Goal: Contribute content: Add original content to the website for others to see

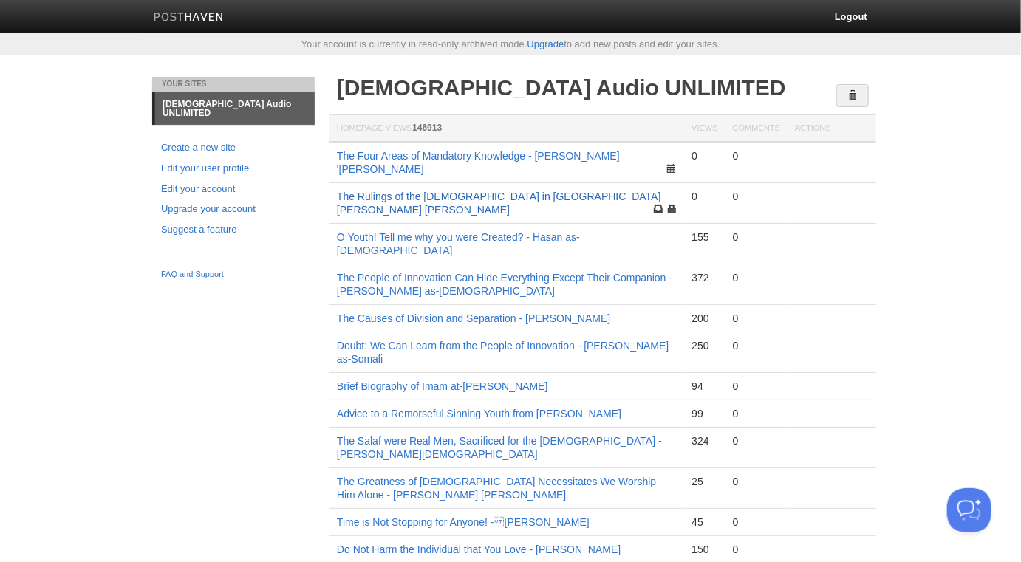
click at [614, 191] on link "The Rulings of the [DEMOGRAPHIC_DATA] in [GEOGRAPHIC_DATA][PERSON_NAME] [PERSON…" at bounding box center [499, 203] width 324 height 25
click at [556, 191] on link "The Rulings of the [DEMOGRAPHIC_DATA] in [GEOGRAPHIC_DATA][PERSON_NAME] [PERSON…" at bounding box center [499, 203] width 324 height 25
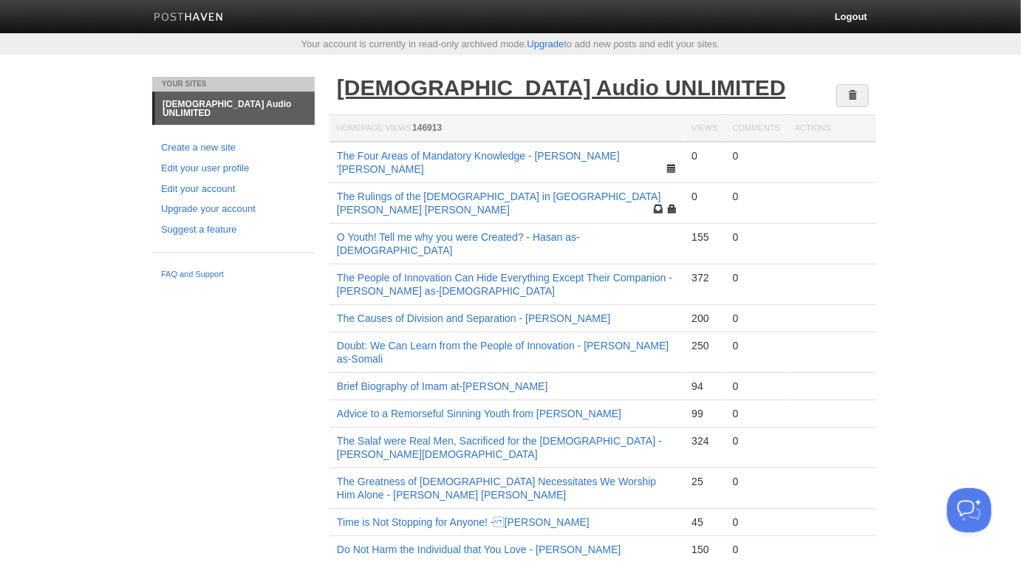
click at [512, 82] on link "[DEMOGRAPHIC_DATA] Audio UNLIMITED" at bounding box center [561, 87] width 449 height 24
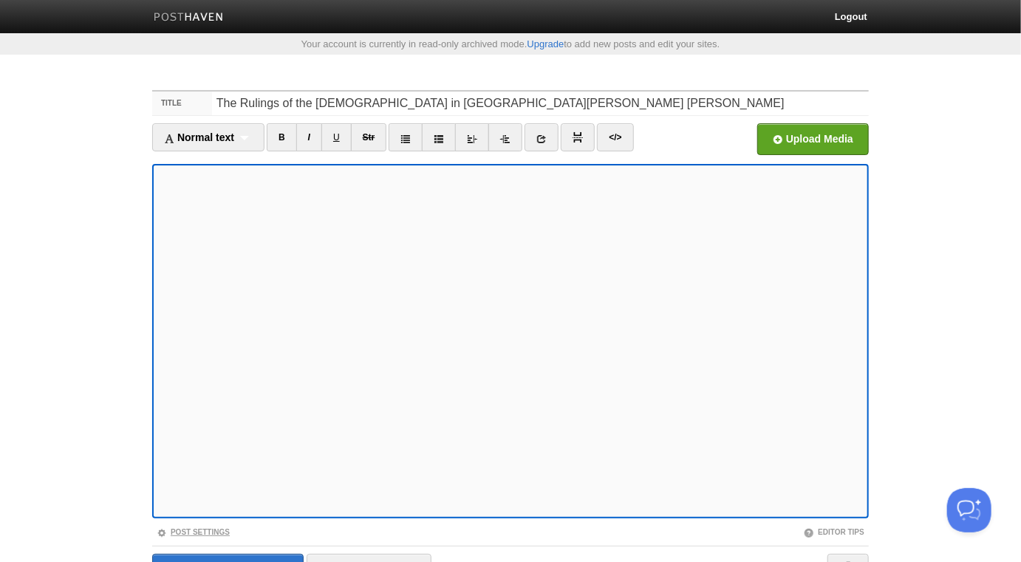
click at [216, 530] on link "Post Settings" at bounding box center [193, 532] width 73 height 8
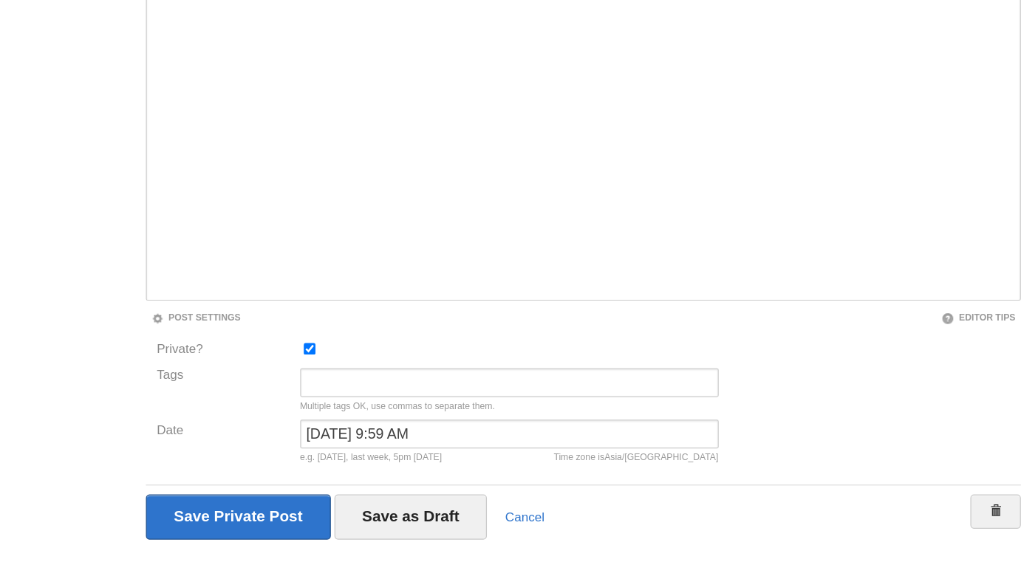
scroll to position [206, 0]
click at [285, 349] on input "Private?" at bounding box center [286, 352] width 10 height 10
checkbox input "false"
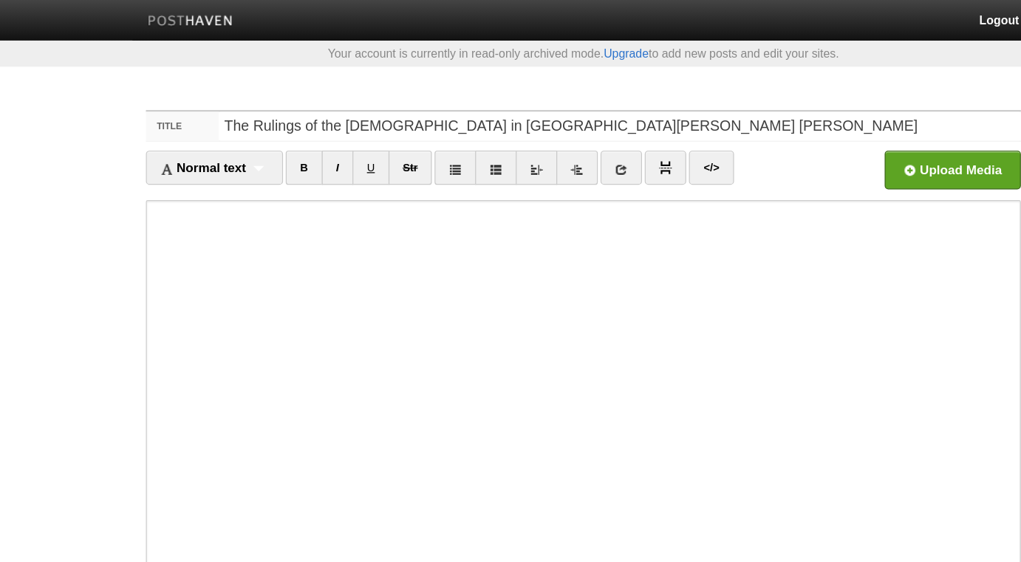
scroll to position [0, 0]
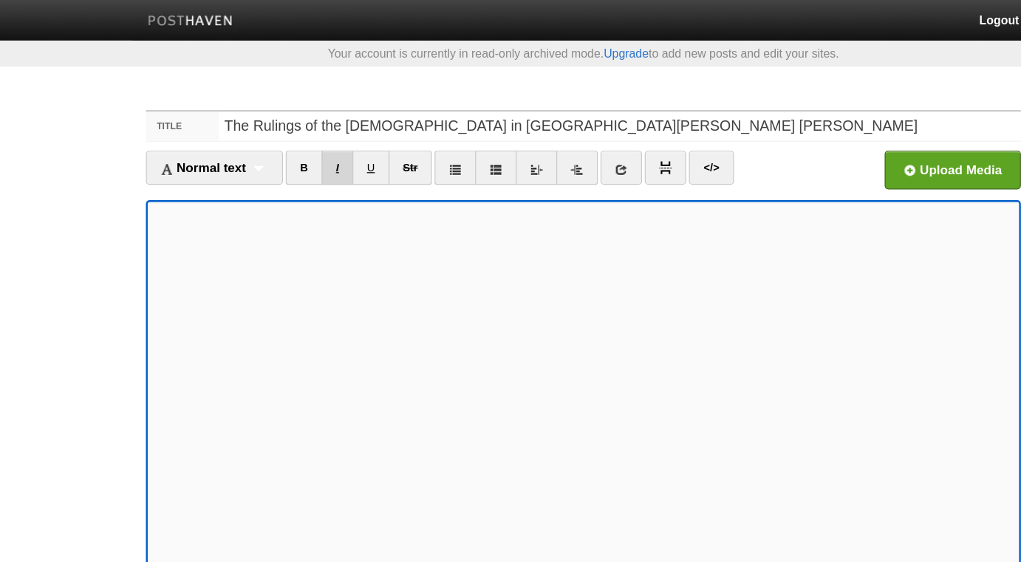
click at [316, 137] on link "I" at bounding box center [309, 137] width 26 height 28
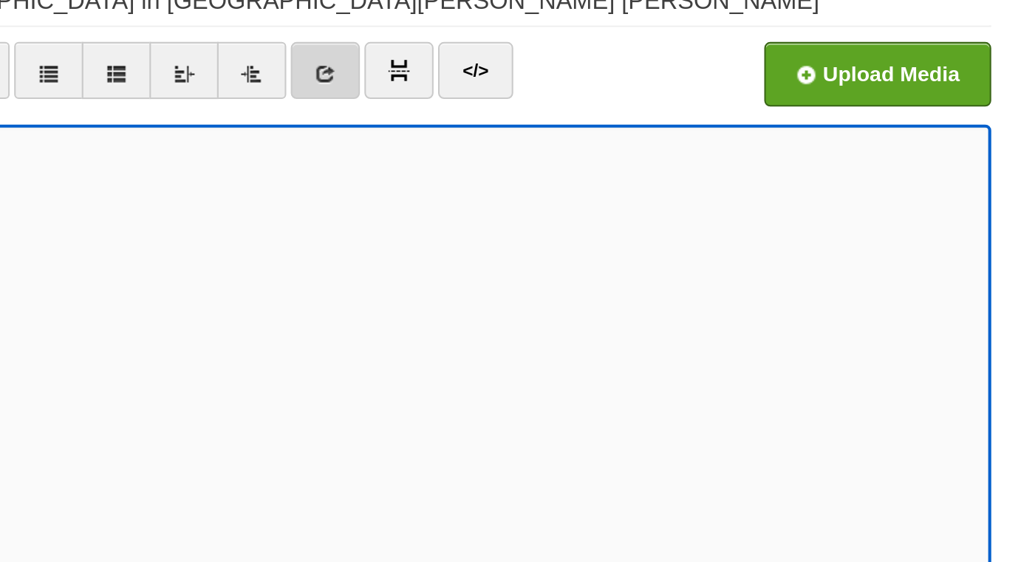
click at [548, 147] on link at bounding box center [542, 137] width 34 height 28
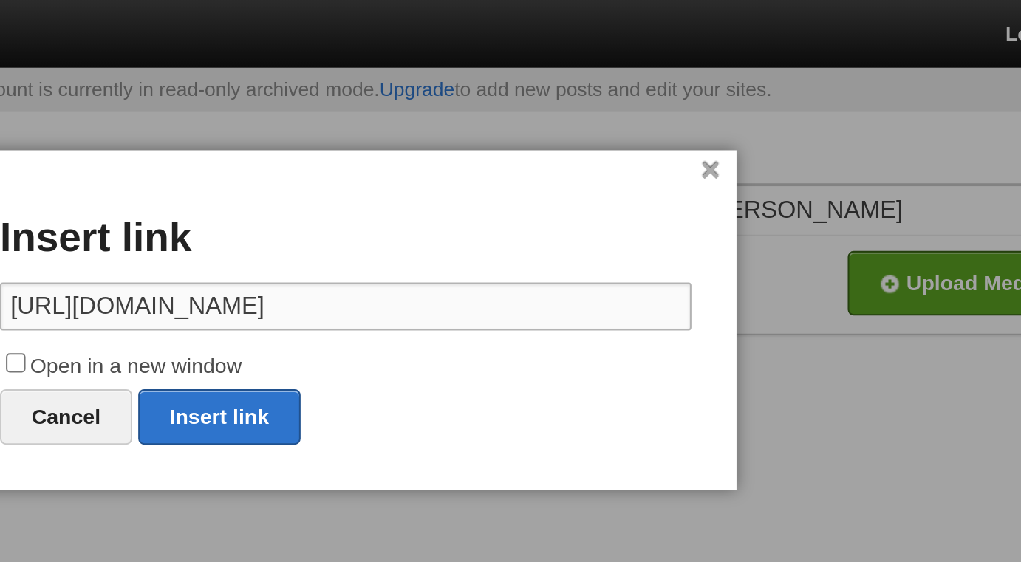
paste input "HakeemBilal"
type input "https://x.com/AbuHakeemBilal"
click at [423, 182] on label "Open in a new window" at bounding box center [511, 180] width 340 height 18
click at [353, 182] on input "Open in a new window" at bounding box center [349, 179] width 10 height 10
checkbox input "true"
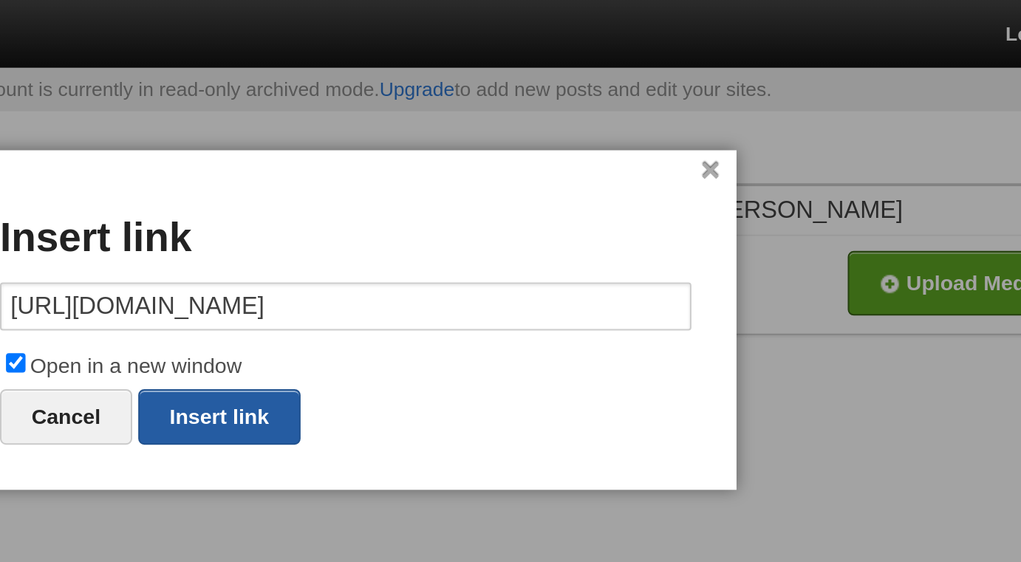
click at [443, 206] on link "Insert link" at bounding box center [449, 204] width 80 height 27
type input "https://"
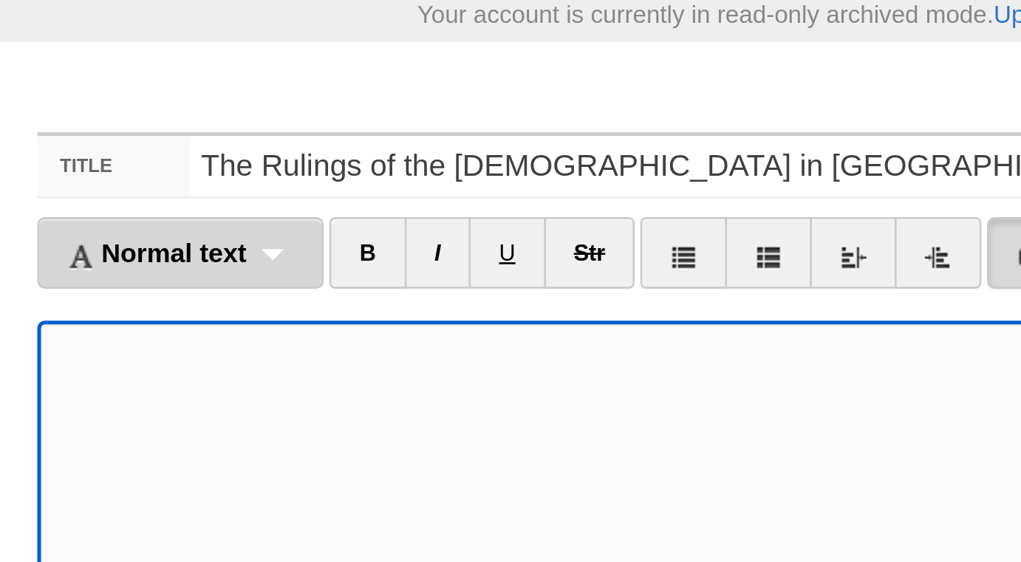
click at [251, 139] on div "Normal text Normal text Heading 1 Heading 2 Heading 3" at bounding box center [208, 137] width 112 height 28
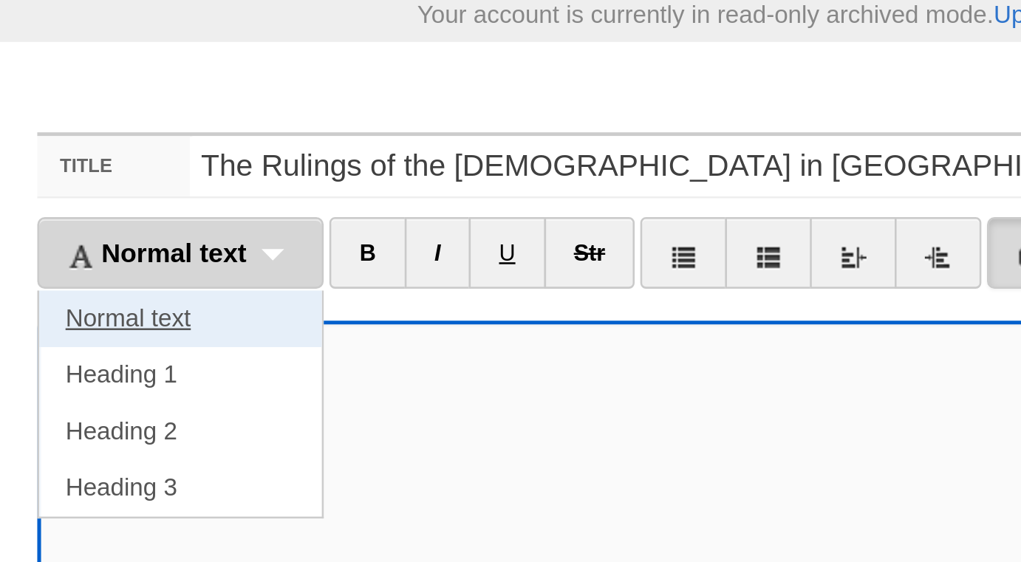
click at [236, 161] on link "Normal text" at bounding box center [208, 163] width 111 height 22
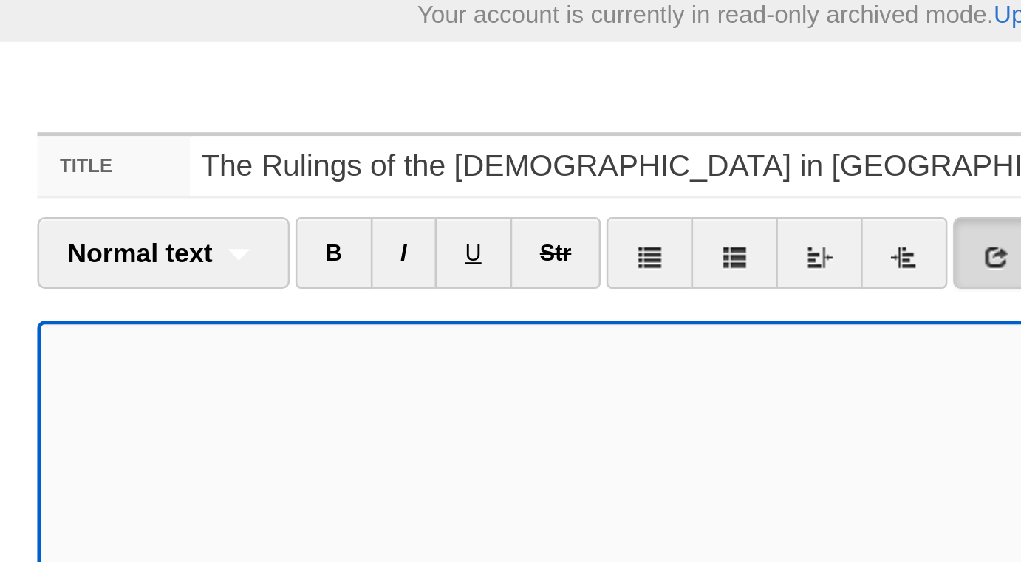
click at [516, 141] on link at bounding box center [528, 137] width 34 height 28
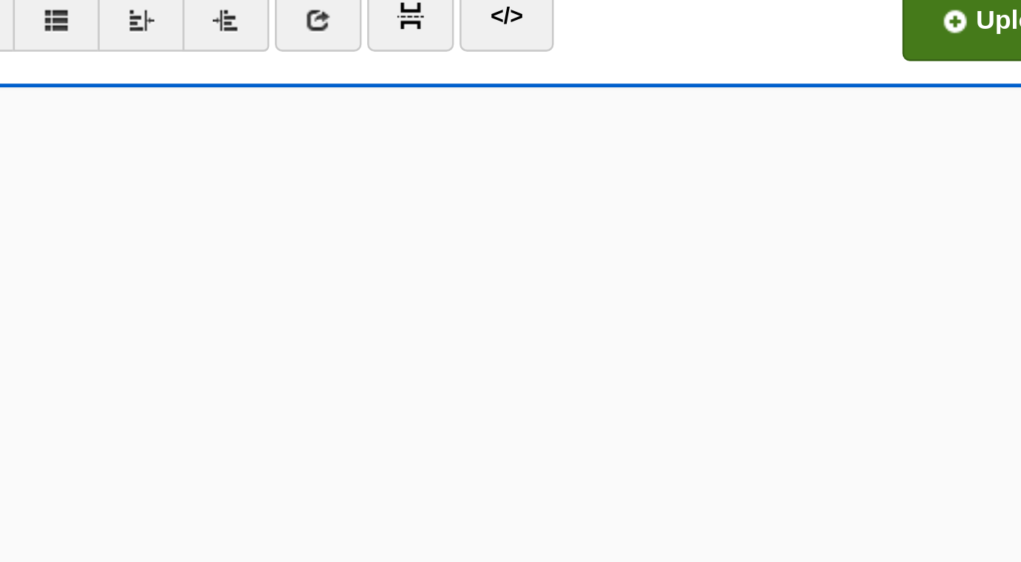
click at [787, 141] on input "file" at bounding box center [367, 143] width 1119 height 75
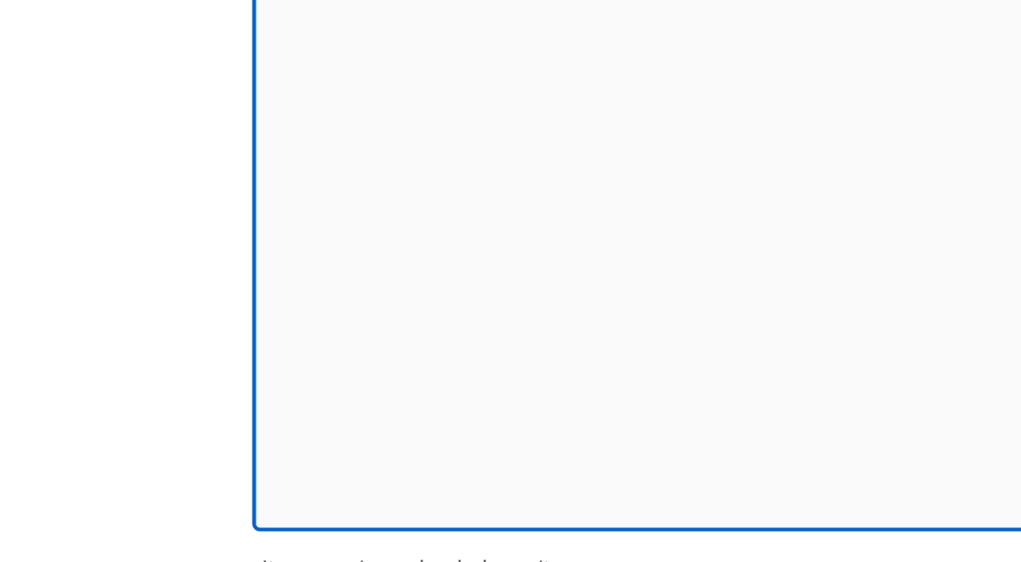
click at [98, 485] on body "Logout Your account is currently in read-only archived mode. Upgrade to add new…" at bounding box center [510, 423] width 1021 height 846
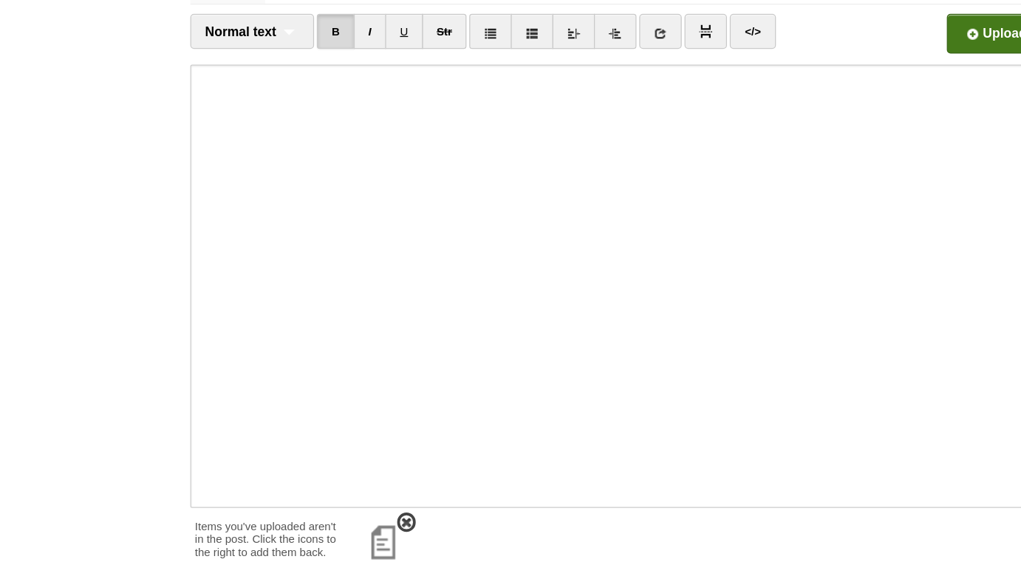
click at [311, 541] on img at bounding box center [307, 545] width 35 height 35
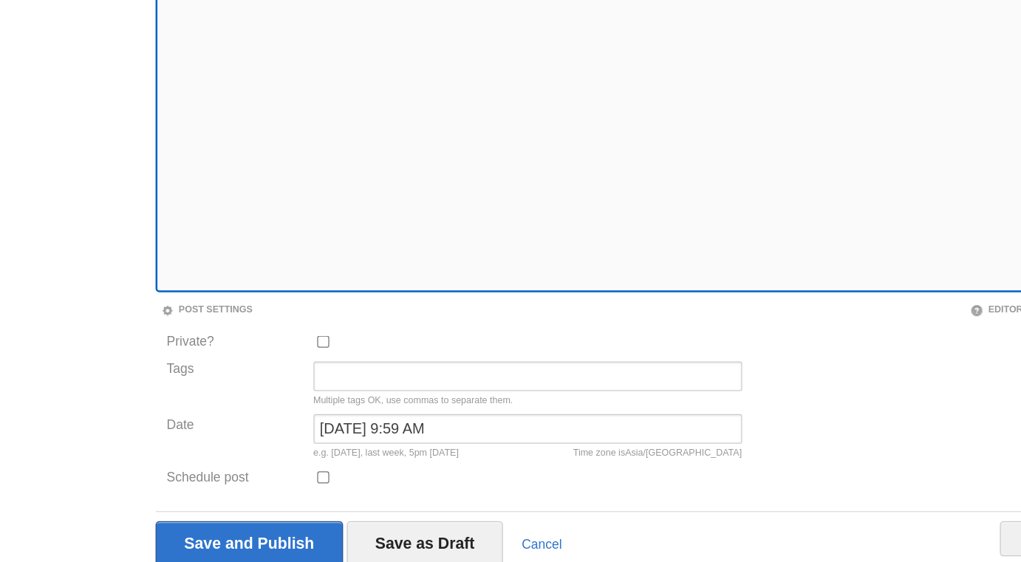
scroll to position [231, 0]
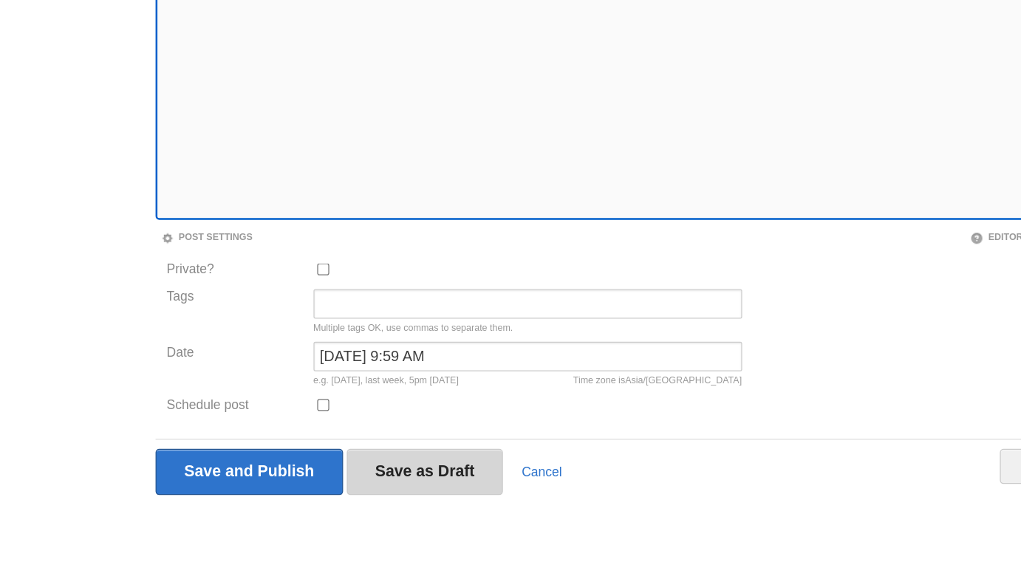
click at [406, 496] on input "Save as Draft" at bounding box center [368, 489] width 126 height 37
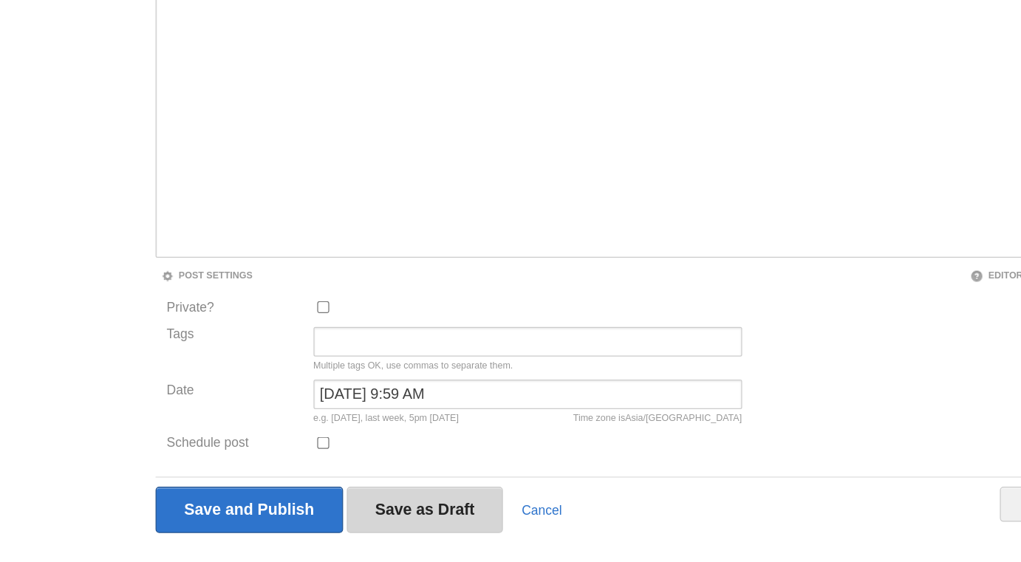
scroll to position [77, 0]
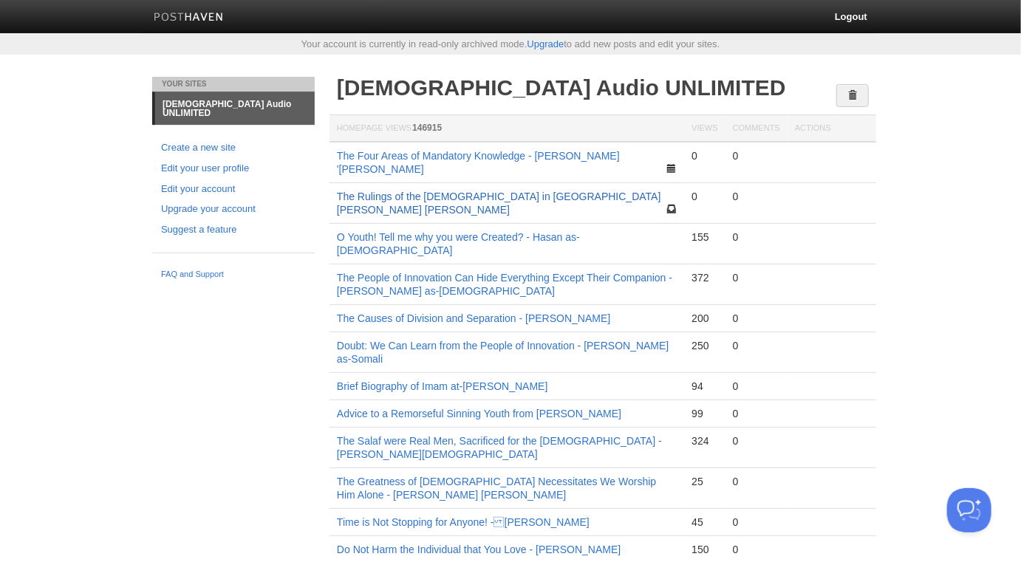
click at [576, 191] on link "The Rulings of the [DEMOGRAPHIC_DATA] in [GEOGRAPHIC_DATA][PERSON_NAME] [PERSON…" at bounding box center [499, 203] width 324 height 25
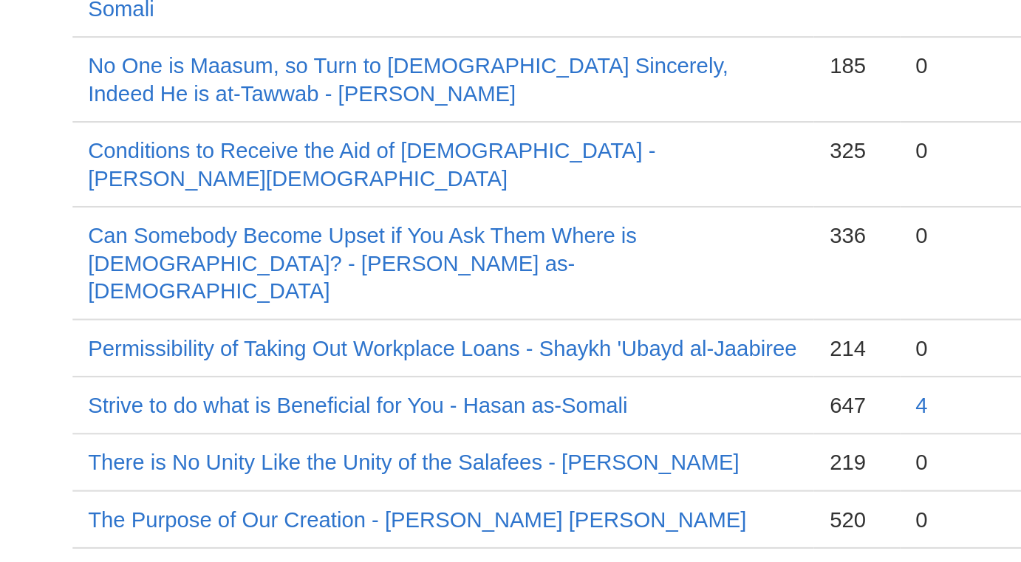
scroll to position [566, 0]
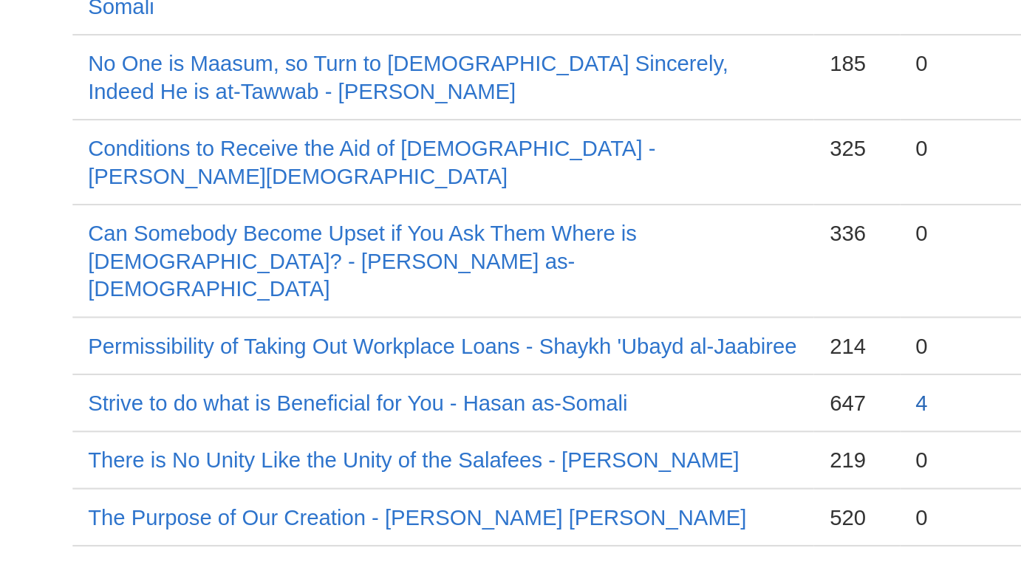
click at [737, 480] on link "4" at bounding box center [736, 486] width 6 height 12
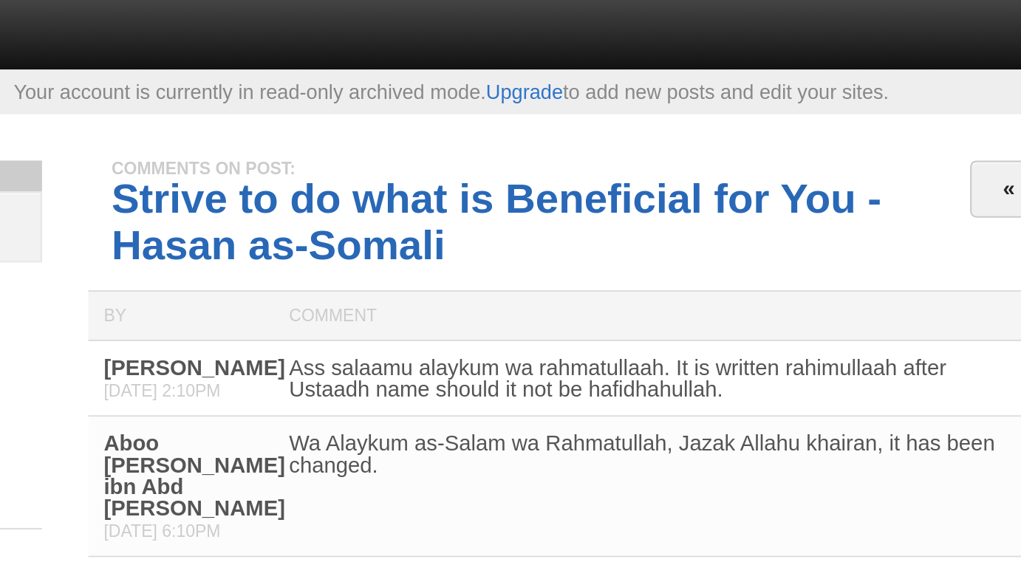
click at [580, 94] on link "Strive to do what is Beneficial for You - Hasan as-Somali" at bounding box center [532, 106] width 369 height 44
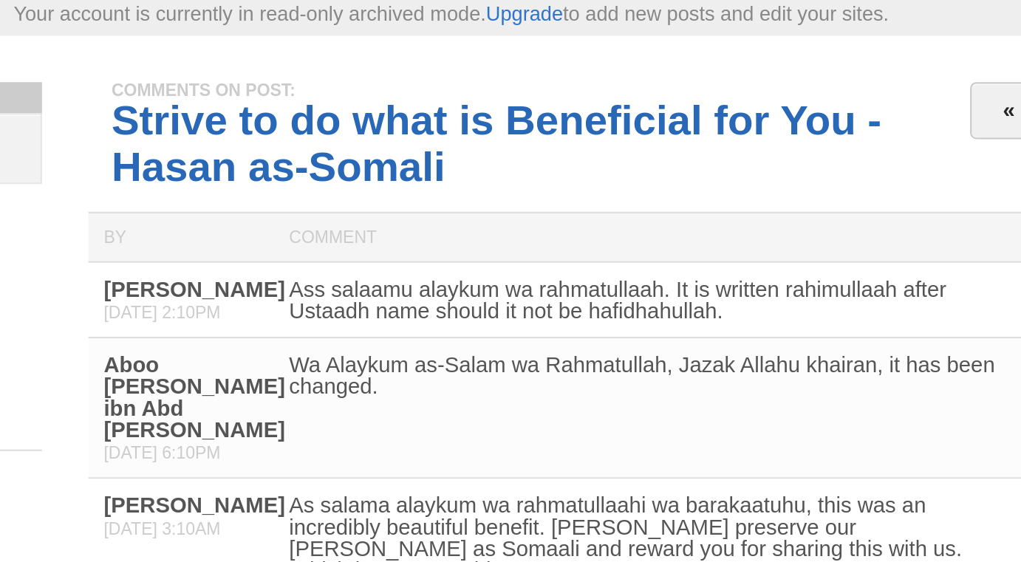
click at [487, 95] on link "Strive to do what is Beneficial for You - Hasan as-Somali" at bounding box center [532, 106] width 369 height 44
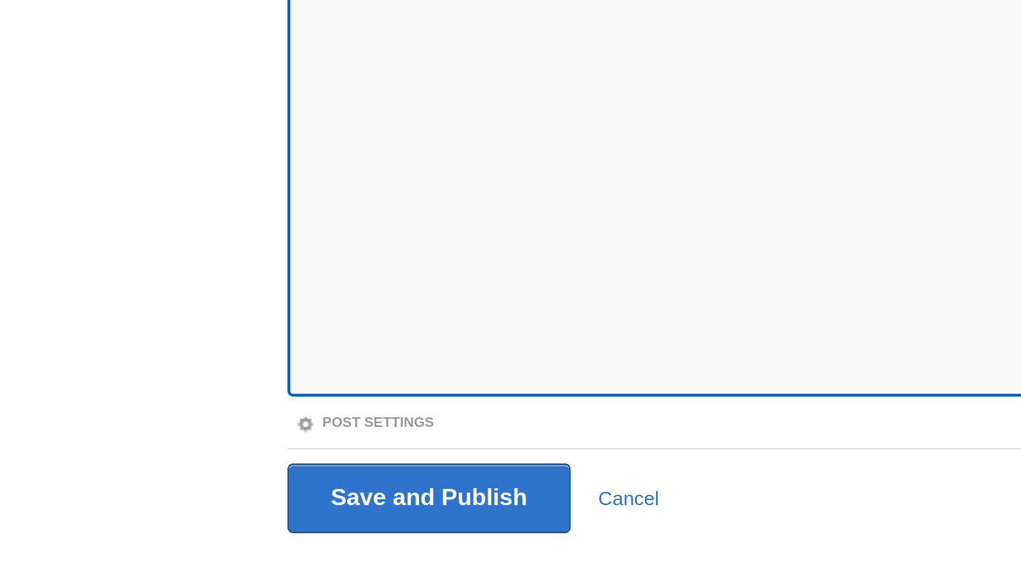
scroll to position [83, 0]
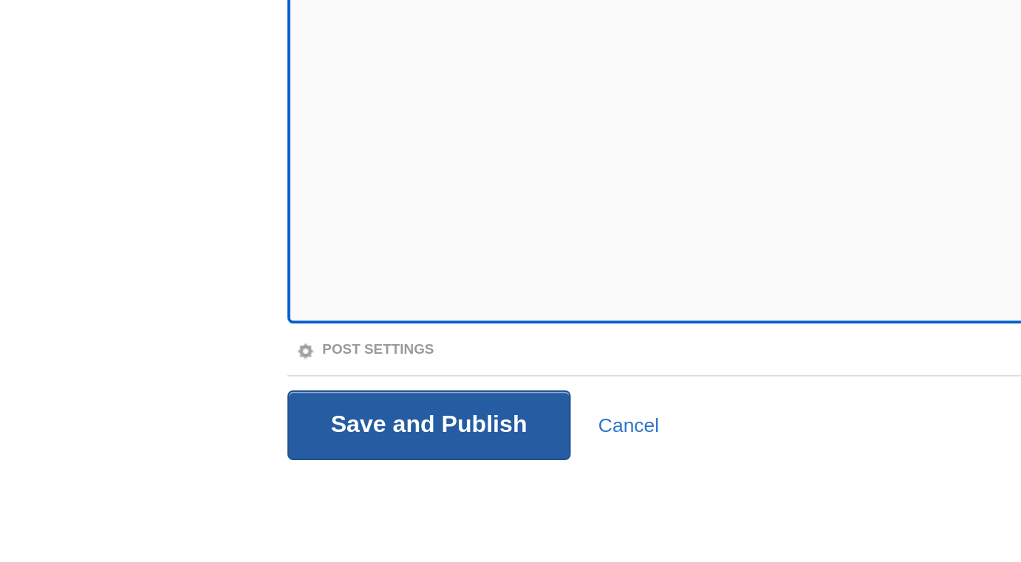
click at [257, 490] on input "Save and Publish" at bounding box center [227, 489] width 150 height 37
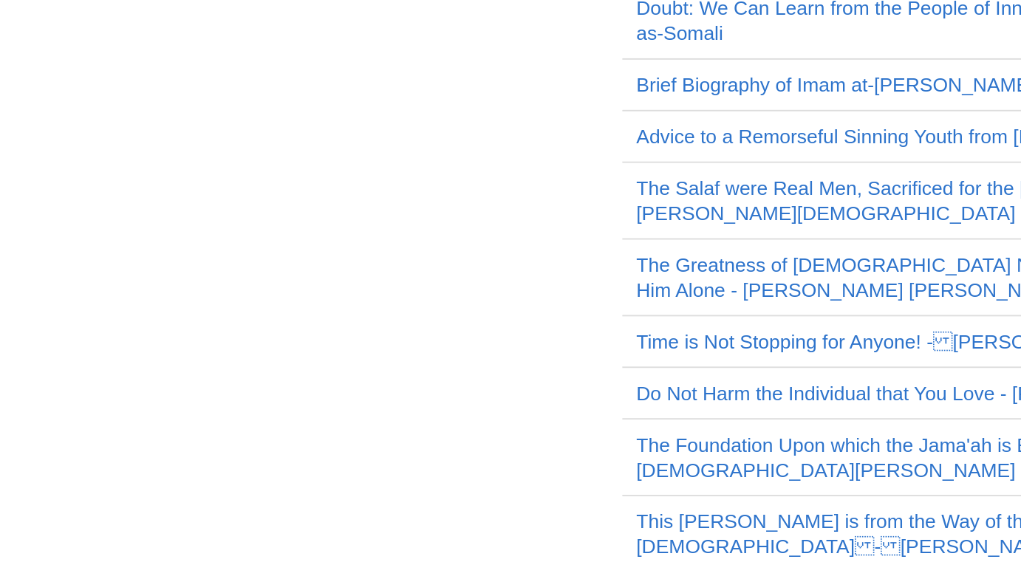
scroll to position [47, 0]
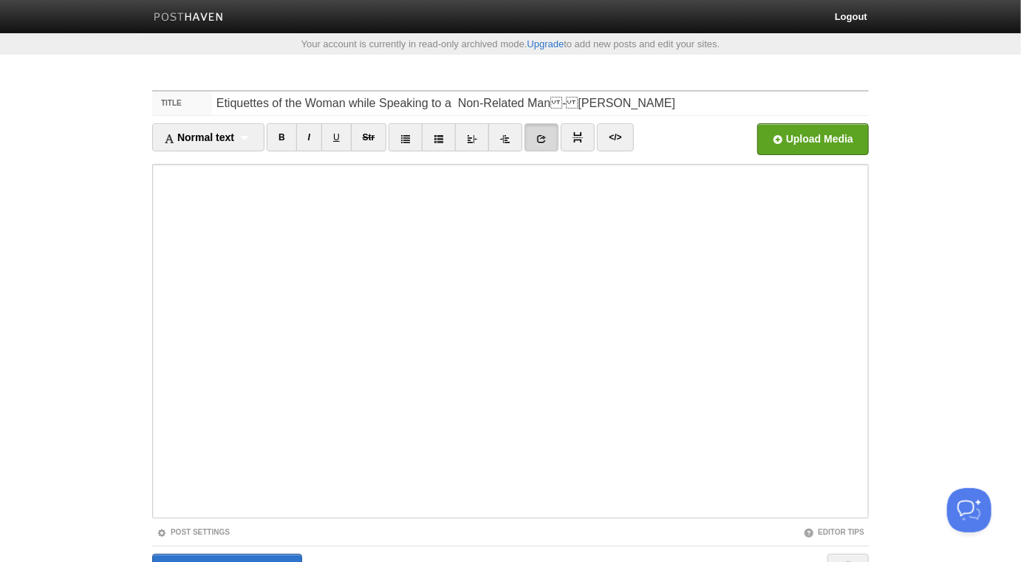
scroll to position [83, 0]
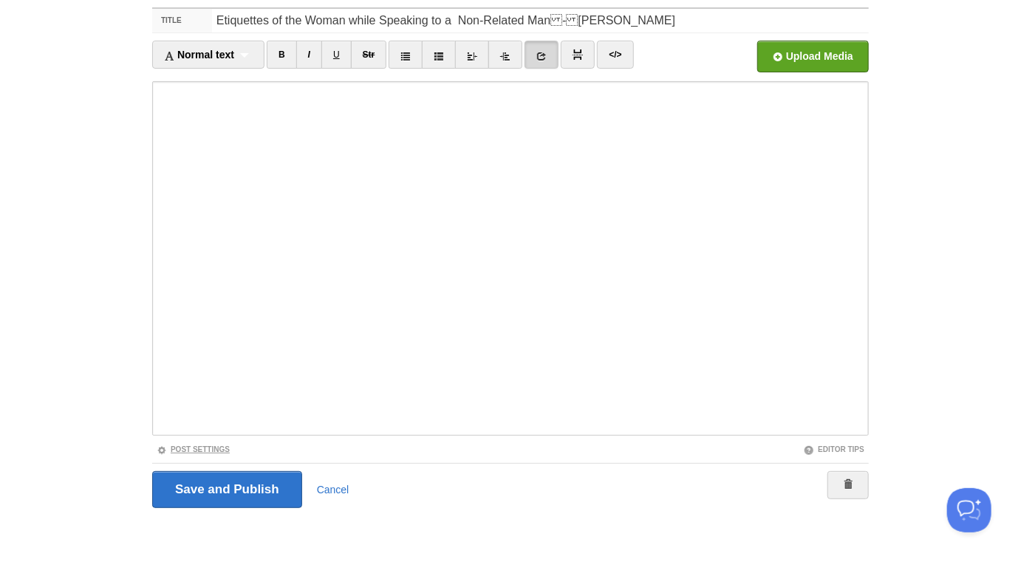
click at [222, 448] on link "Post Settings" at bounding box center [193, 449] width 73 height 8
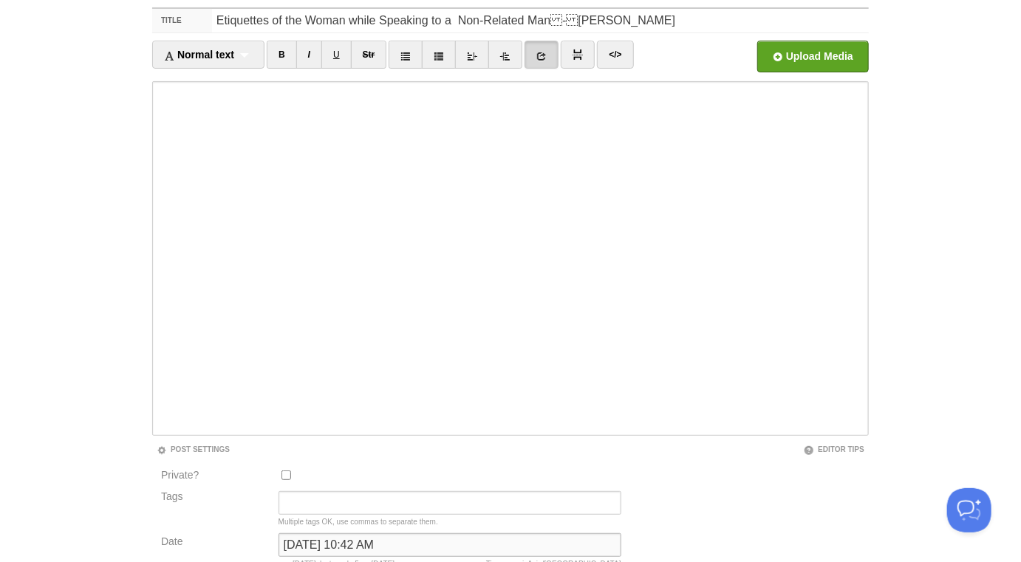
click at [318, 543] on input "February 5, 2024 at 10:42 AM" at bounding box center [450, 545] width 343 height 24
type input "now"
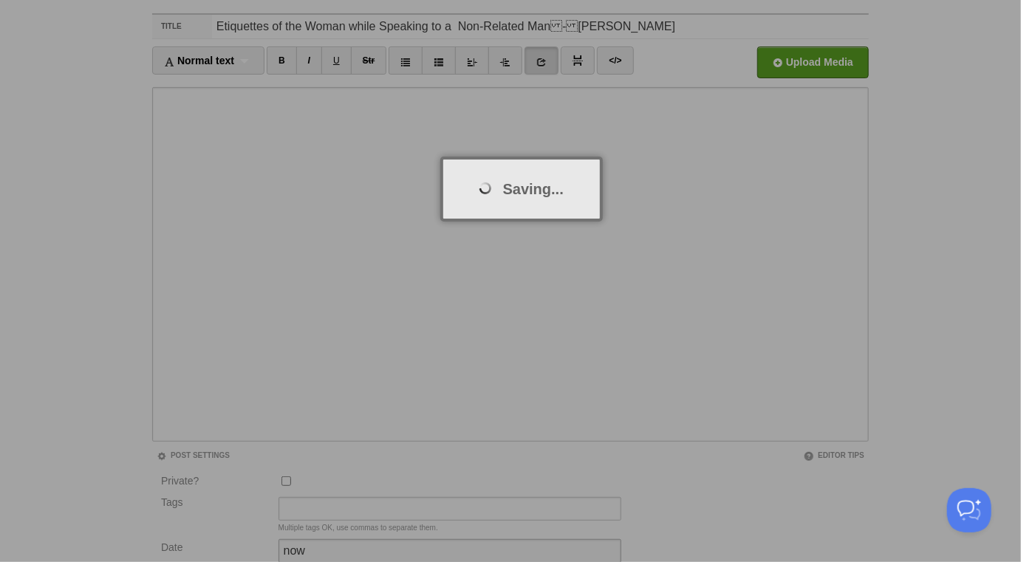
scroll to position [77, 0]
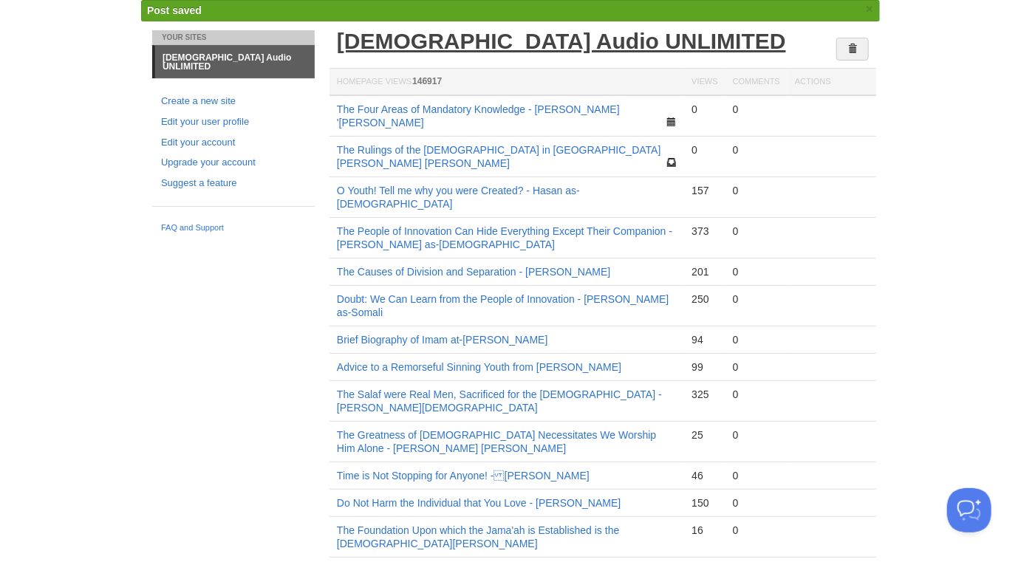
click at [518, 37] on link "[DEMOGRAPHIC_DATA] Audio UNLIMITED" at bounding box center [561, 41] width 449 height 24
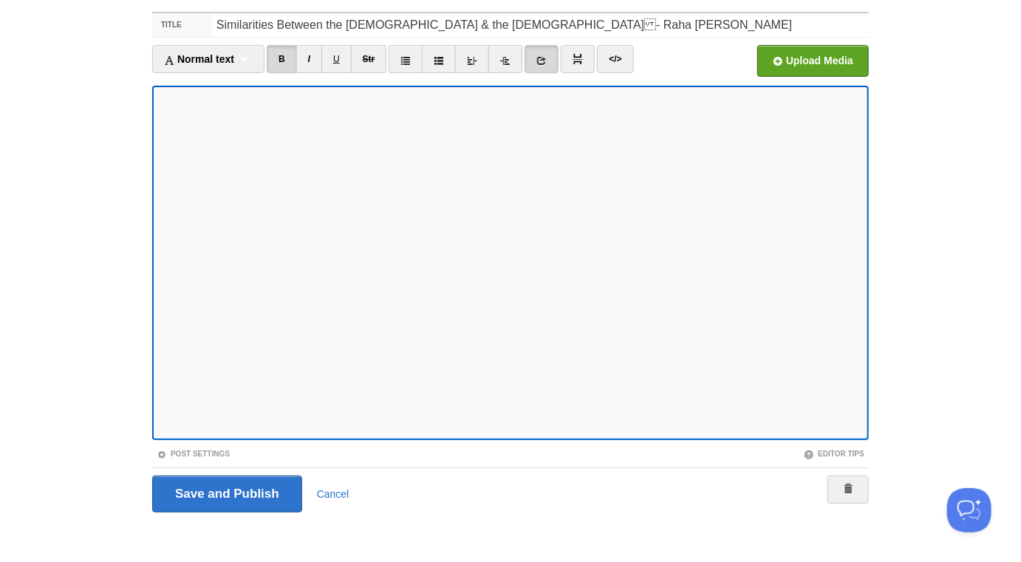
scroll to position [83, 0]
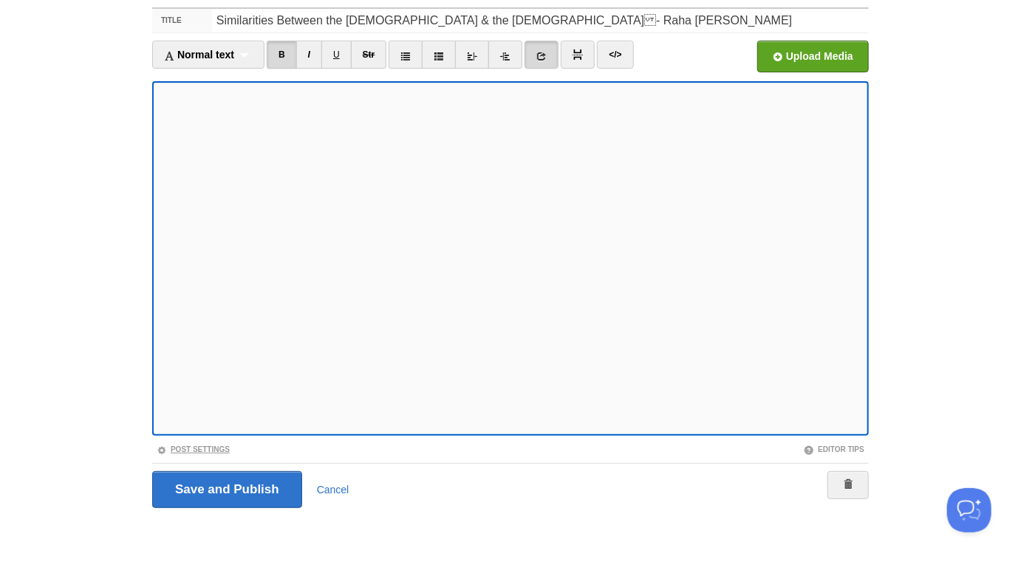
click at [215, 450] on link "Post Settings" at bounding box center [193, 449] width 73 height 8
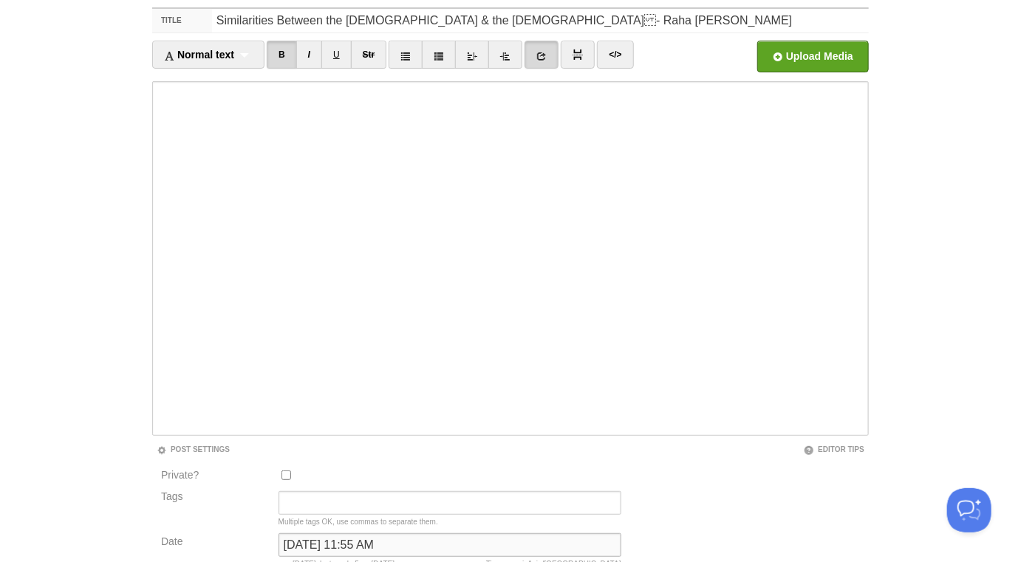
click at [374, 550] on input "[DATE] 11:55 AM" at bounding box center [450, 545] width 343 height 24
click at [374, 550] on input "February 5, 2024 at 11:55 AM" at bounding box center [450, 545] width 343 height 24
type input "now"
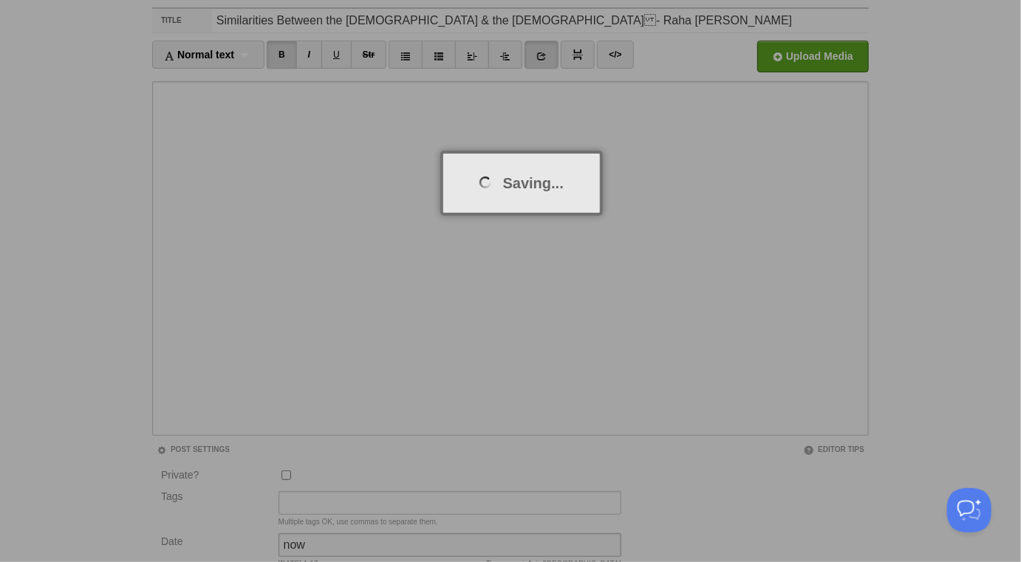
scroll to position [77, 0]
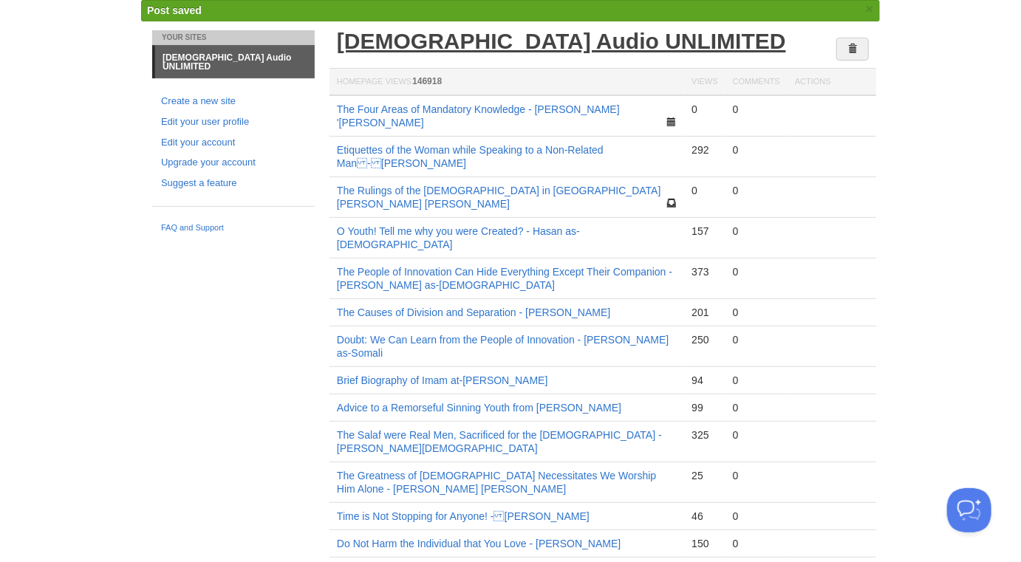
click at [536, 46] on link "[DEMOGRAPHIC_DATA] Audio UNLIMITED" at bounding box center [561, 41] width 449 height 24
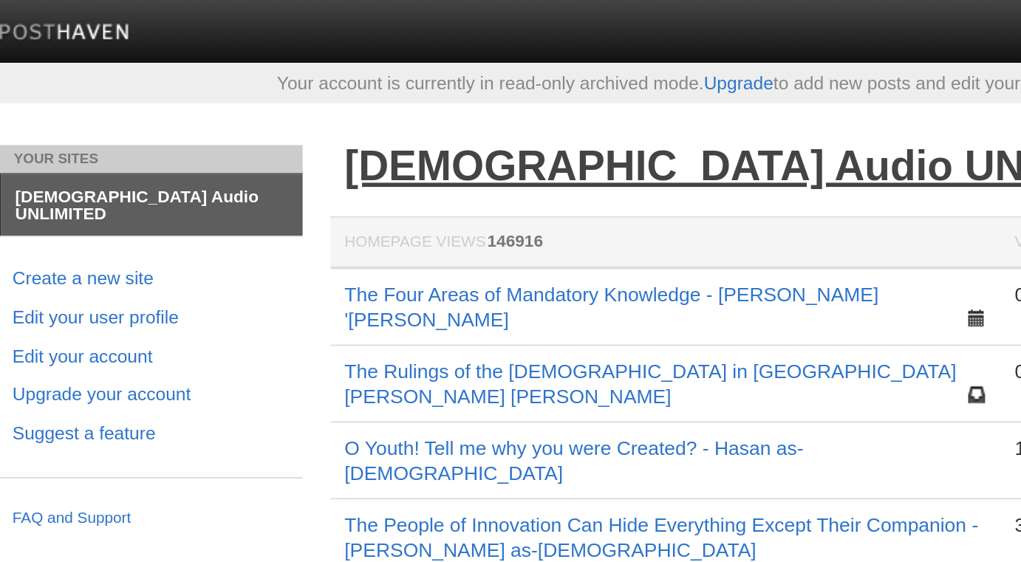
click at [431, 91] on link "[DEMOGRAPHIC_DATA] Audio UNLIMITED" at bounding box center [561, 87] width 449 height 24
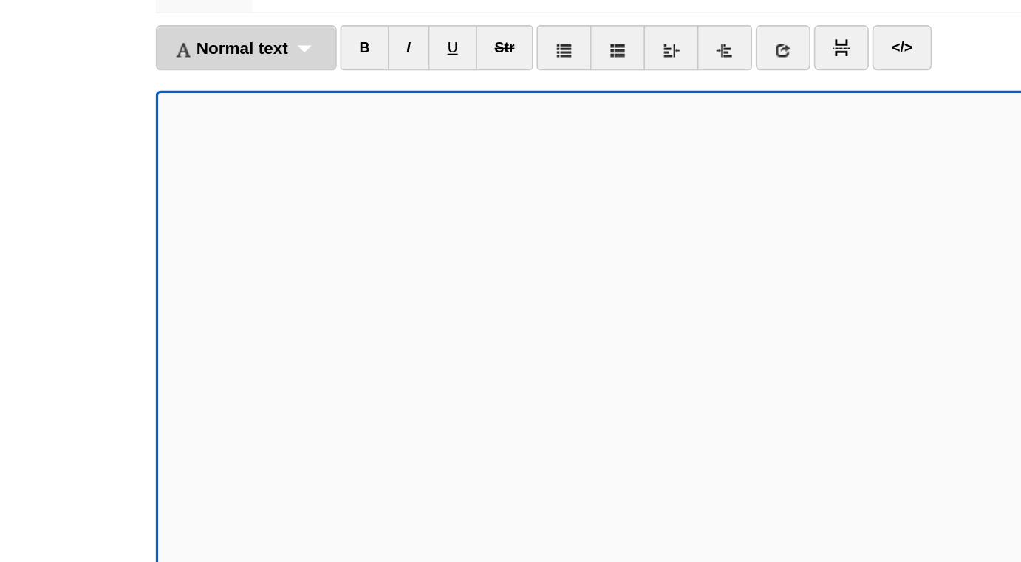
click at [221, 137] on span "Normal text" at bounding box center [199, 138] width 70 height 12
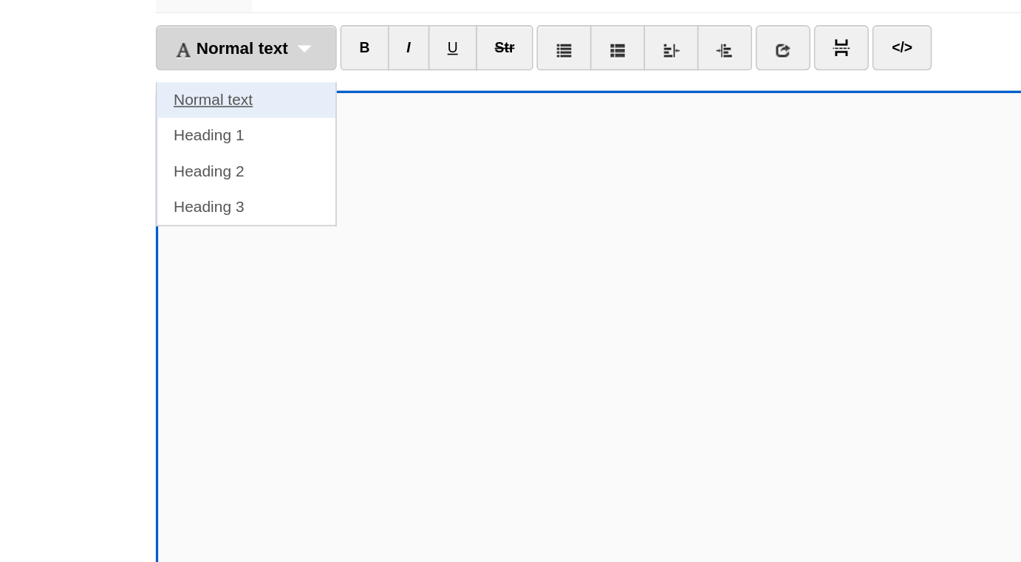
click at [202, 171] on link "Normal text" at bounding box center [208, 170] width 111 height 22
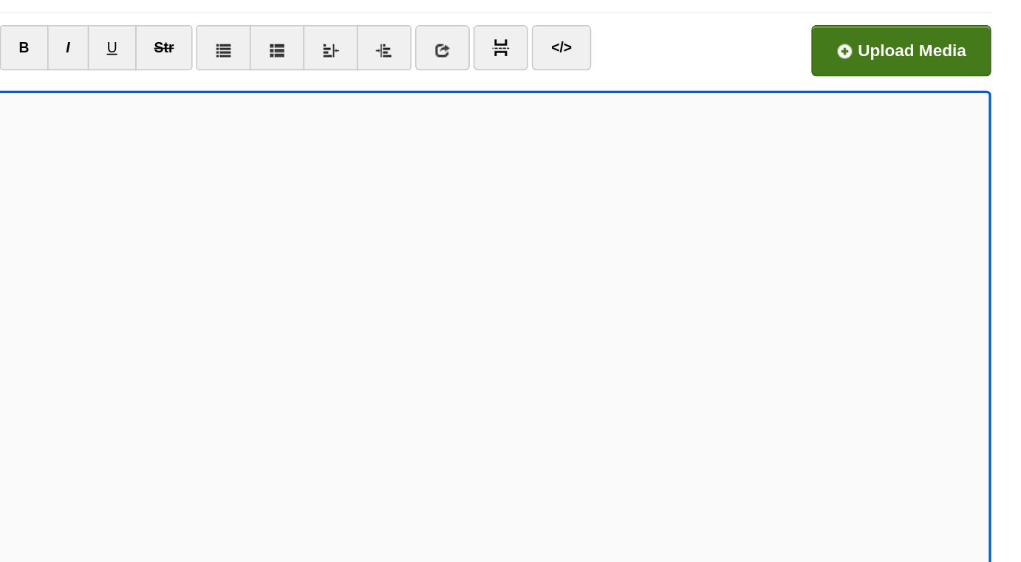
click at [786, 137] on input "file" at bounding box center [367, 143] width 1119 height 75
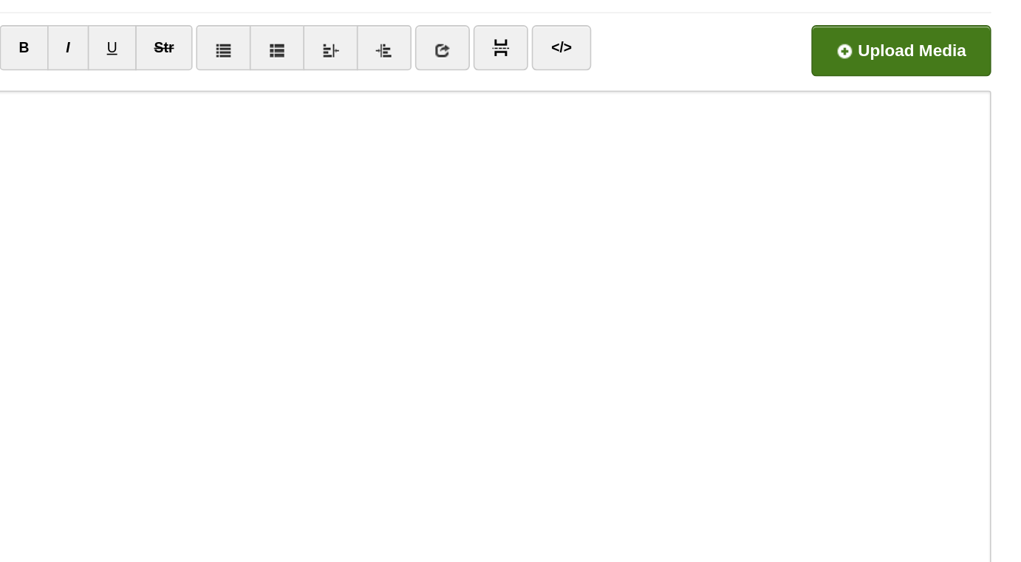
click at [801, 139] on input "file" at bounding box center [367, 143] width 1119 height 75
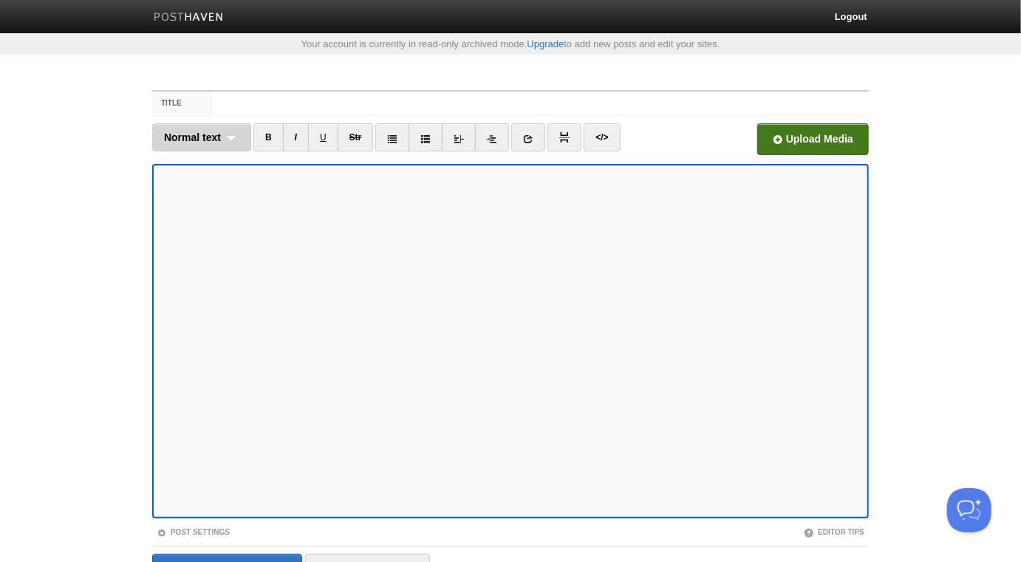
click at [220, 137] on span "Normal text" at bounding box center [192, 138] width 57 height 12
click at [209, 168] on link "Normal text" at bounding box center [202, 170] width 98 height 22
click at [830, 137] on input "file" at bounding box center [367, 143] width 1119 height 75
click at [428, 102] on input "Title" at bounding box center [540, 104] width 657 height 24
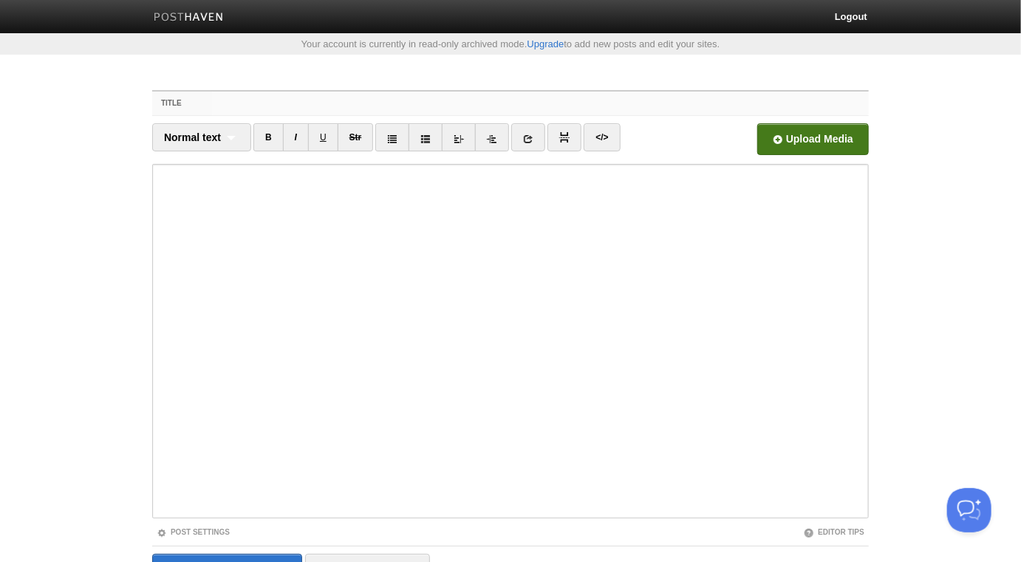
paste input "What the Raafidah Say About You, O [DEMOGRAPHIC_DATA]!"
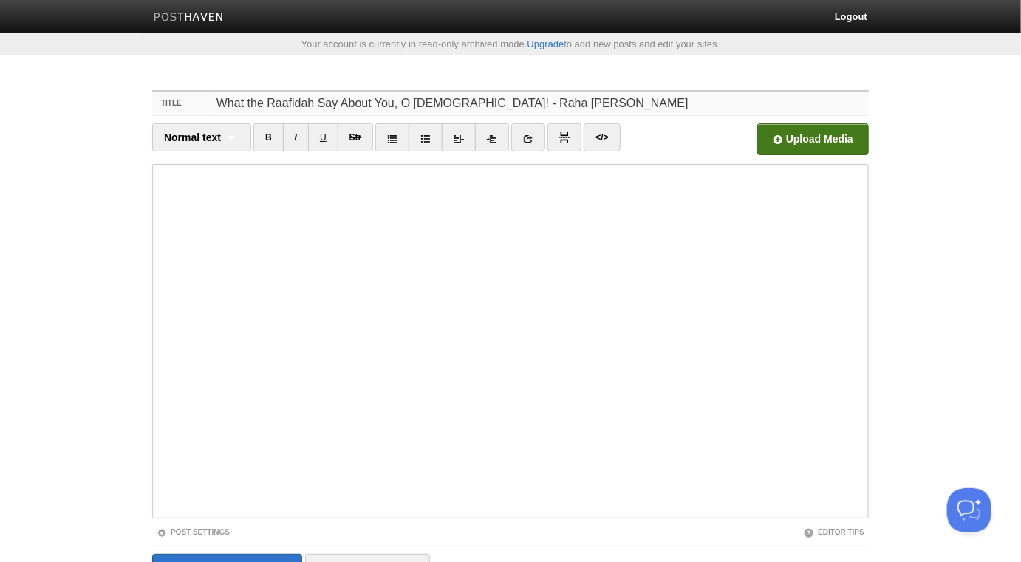
type input "What the Raafidah Say About You, O [DEMOGRAPHIC_DATA]! - Raha [PERSON_NAME]"
click at [255, 556] on input "Save and Publish" at bounding box center [227, 572] width 150 height 37
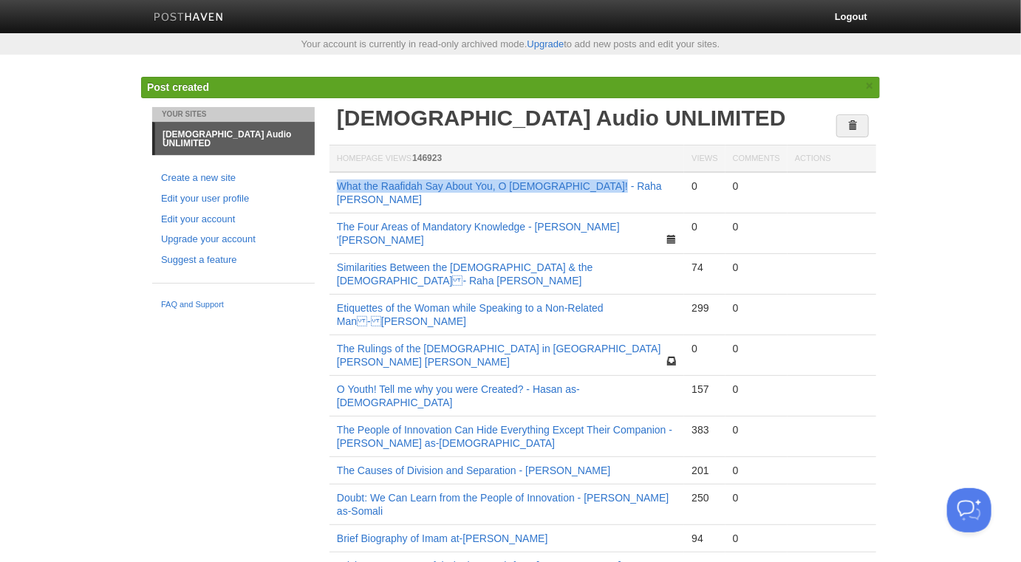
drag, startPoint x: 604, startPoint y: 185, endPoint x: 626, endPoint y: 191, distance: 22.8
copy link "What the Raafidah Say About You, O [DEMOGRAPHIC_DATA]! - Raha [PERSON_NAME]"
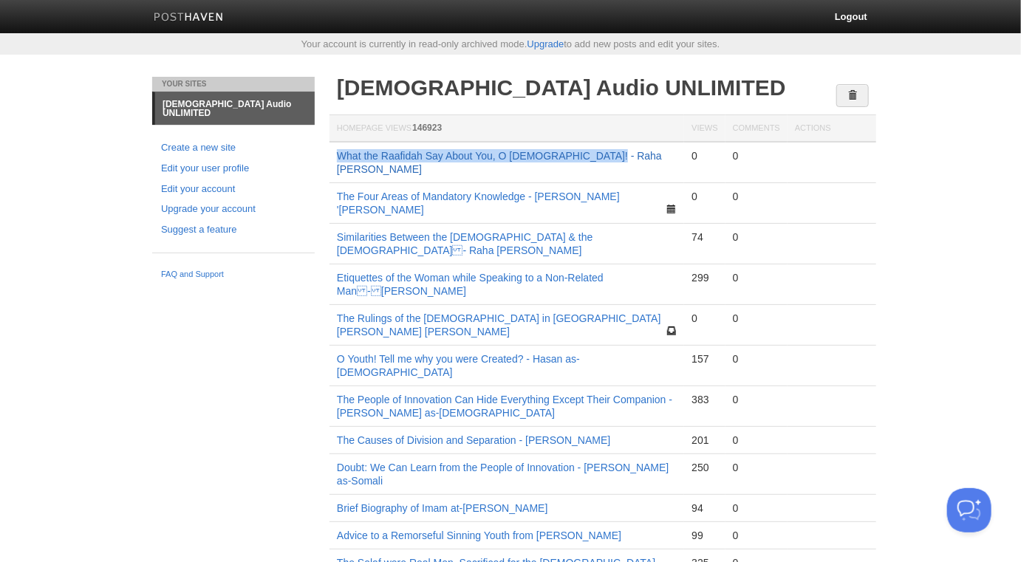
click at [476, 152] on link "What the Raafidah Say About You, O [DEMOGRAPHIC_DATA]! - Raha [PERSON_NAME]" at bounding box center [499, 162] width 325 height 25
